Goal: Task Accomplishment & Management: Manage account settings

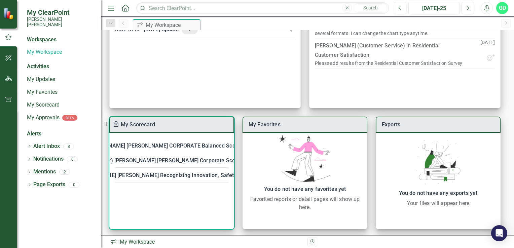
scroll to position [81, 0]
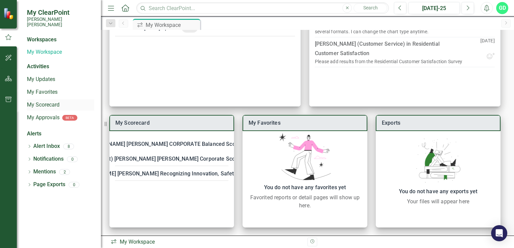
click at [39, 101] on link "My Scorecard" at bounding box center [60, 105] width 67 height 8
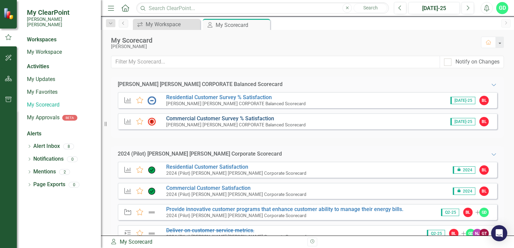
click at [170, 120] on link "Commercial Customer Survey % Satisfaction​" at bounding box center [220, 118] width 108 height 6
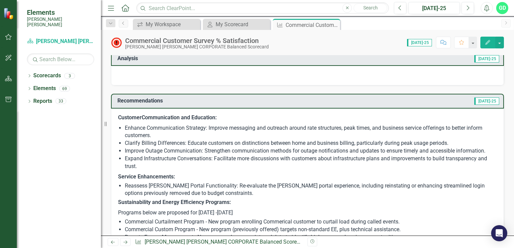
scroll to position [202, 0]
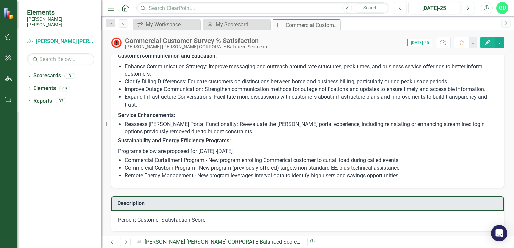
click at [169, 121] on li "Reassess [PERSON_NAME] Portal Functionality: Re-evaluate the [PERSON_NAME] port…" at bounding box center [311, 128] width 372 height 15
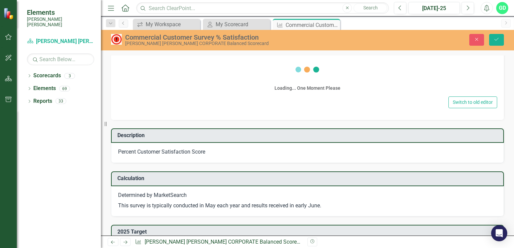
scroll to position [203, 0]
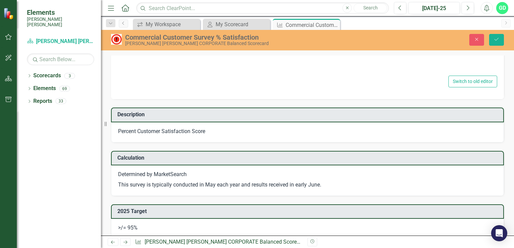
type textarea "<p><a><strong>Customer</strong></a><strong>&nbsp;Communication and Education:</…"
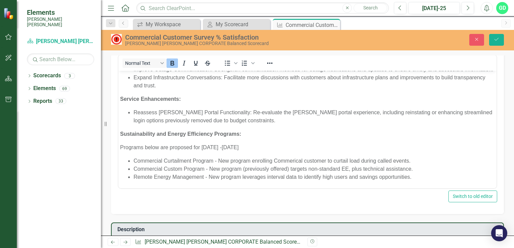
scroll to position [52, 0]
click at [205, 124] on div "Reassess [PERSON_NAME] Portal Functionality: Re-evaluate the [PERSON_NAME] port…" at bounding box center [307, 144] width 375 height 73
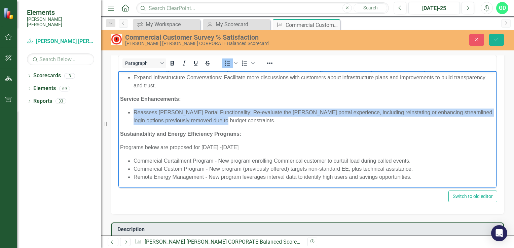
drag, startPoint x: 224, startPoint y: 119, endPoint x: 135, endPoint y: 114, distance: 89.0
click at [135, 114] on li "Reassess [PERSON_NAME] Portal Functionality: Re-evaluate the [PERSON_NAME] port…" at bounding box center [314, 116] width 361 height 16
paste body "Rich Text Area. Press ALT-0 for help."
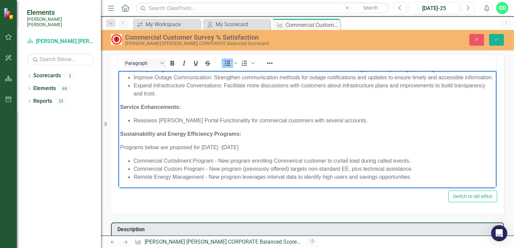
scroll to position [44, 0]
click at [143, 114] on body "Customer Communication and Education: Enhance Communication Strategy: Improve m…" at bounding box center [307, 111] width 378 height 154
click at [135, 114] on body "Customer Communication and Education: Enhance Communication Strategy: Improve m…" at bounding box center [307, 111] width 378 height 154
click at [124, 115] on body "Customer Communication and Education: Enhance Communication Strategy: Improve m…" at bounding box center [307, 111] width 378 height 154
click at [129, 112] on body "Customer Communication and Education: Enhance Communication Strategy: Improve m…" at bounding box center [307, 111] width 378 height 154
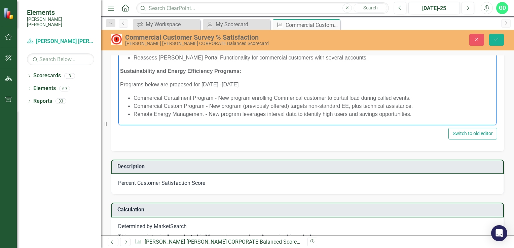
scroll to position [271, 0]
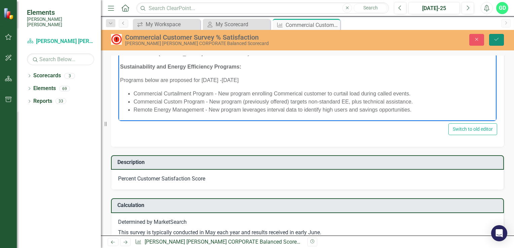
click at [495, 37] on icon "Save" at bounding box center [496, 39] width 6 height 5
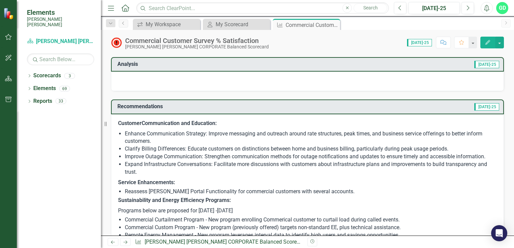
scroll to position [235, 0]
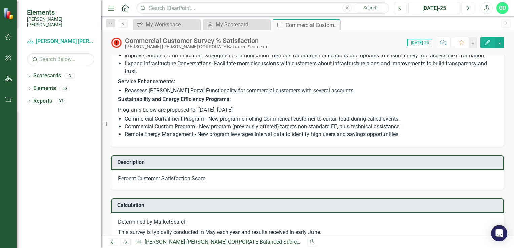
click at [287, 128] on li "Commercial Custom Program - New program (previously offered) targets non-standa…" at bounding box center [311, 127] width 372 height 8
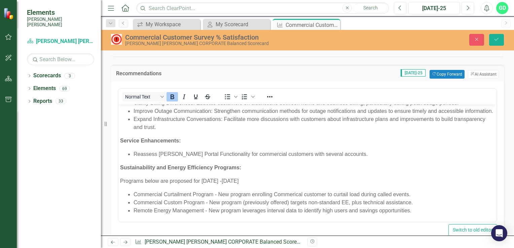
scroll to position [203, 0]
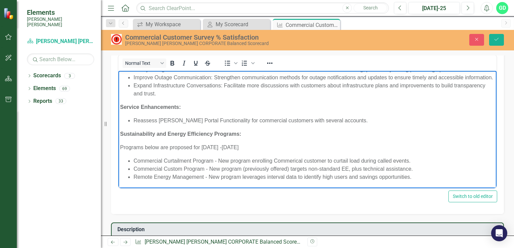
drag, startPoint x: 160, startPoint y: 146, endPoint x: 167, endPoint y: 142, distance: 8.4
click at [160, 146] on p "Programs below are proposed for [DATE] -[DATE]" at bounding box center [307, 147] width 375 height 8
click at [201, 145] on p "Programs below are proposed for [DATE] -[DATE]" at bounding box center [307, 147] width 375 height 8
click at [297, 148] on p "Programs below are proposed for initial designs in [DATE] -[DATE]" at bounding box center [307, 147] width 375 height 8
click at [502, 42] on button "Save" at bounding box center [496, 40] width 15 height 12
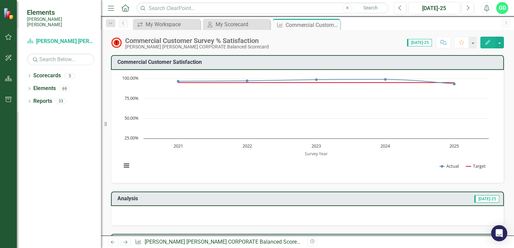
scroll to position [168, 0]
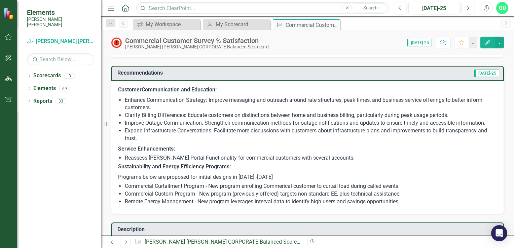
click at [184, 183] on li "Commercial Curtailment Program - New program enrolling Commerical customer to c…" at bounding box center [311, 187] width 372 height 8
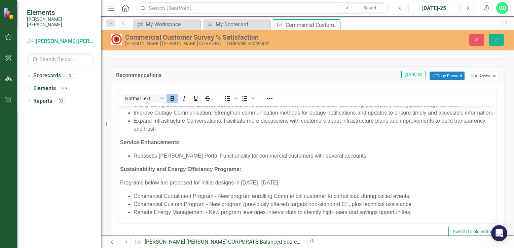
scroll to position [44, 0]
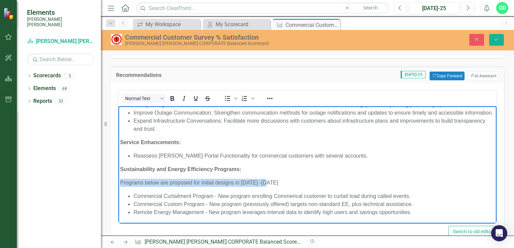
drag, startPoint x: 120, startPoint y: 183, endPoint x: 291, endPoint y: 186, distance: 170.5
click at [291, 186] on p "Programs below are proposed for initial designs in [DATE] -[DATE]" at bounding box center [307, 183] width 375 height 8
copy p "Programs below are proposed for initial designs in [DATE] -[DATE]"
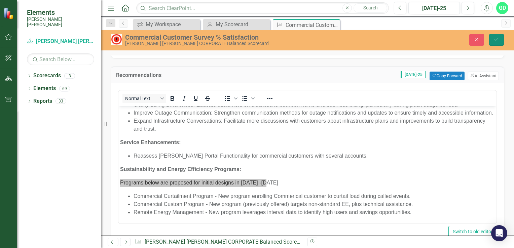
click at [500, 40] on button "Save" at bounding box center [496, 40] width 15 height 12
